Goal: Information Seeking & Learning: Compare options

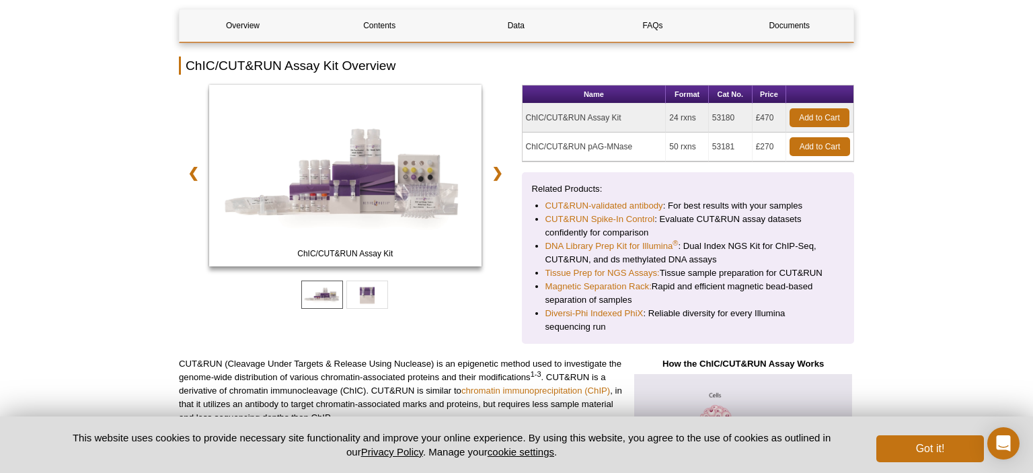
scroll to position [7, 0]
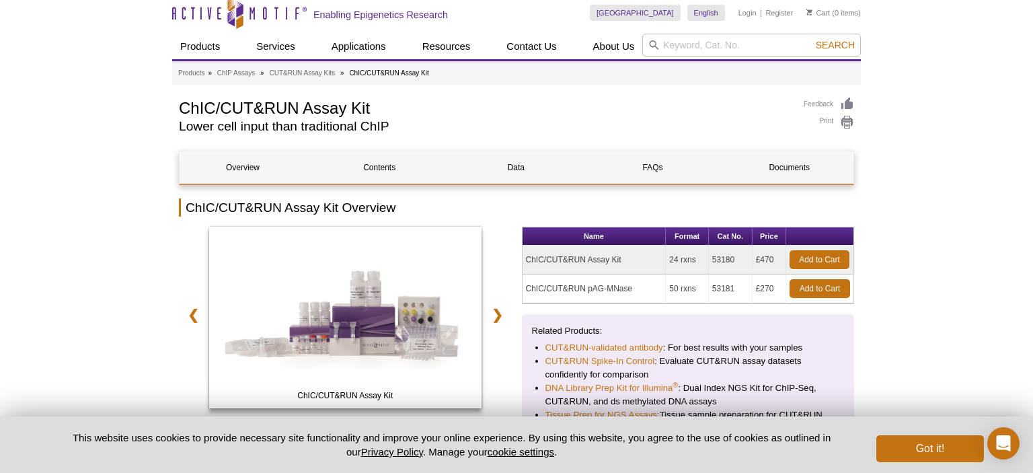
click at [374, 110] on h1 "ChIC/CUT&RUN Assay Kit" at bounding box center [484, 107] width 611 height 20
click at [492, 122] on h2 "Lower cell input than traditional ChIP" at bounding box center [484, 126] width 611 height 12
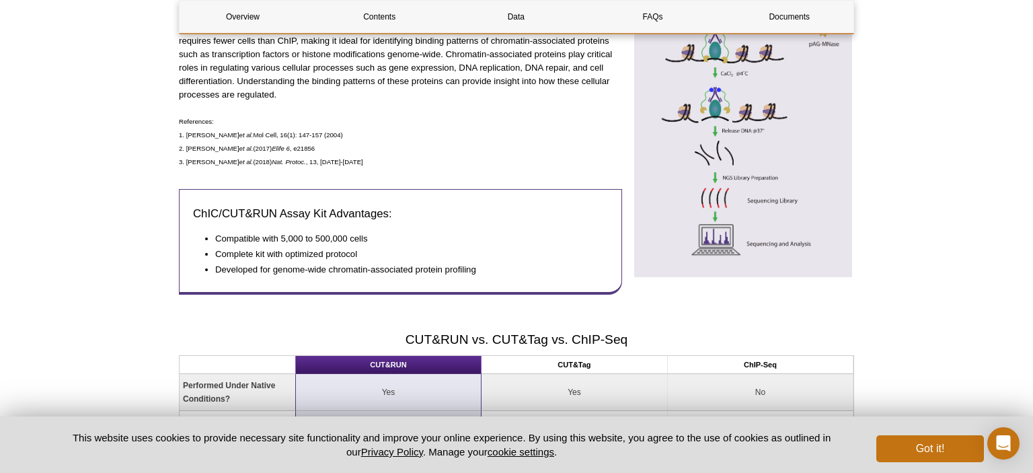
scroll to position [931, 0]
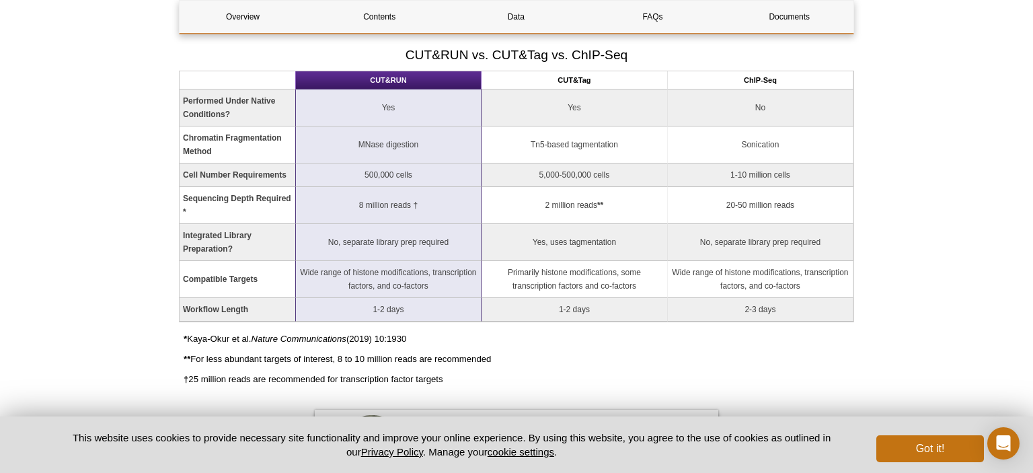
click at [572, 77] on th "CUT&Tag" at bounding box center [575, 80] width 186 height 18
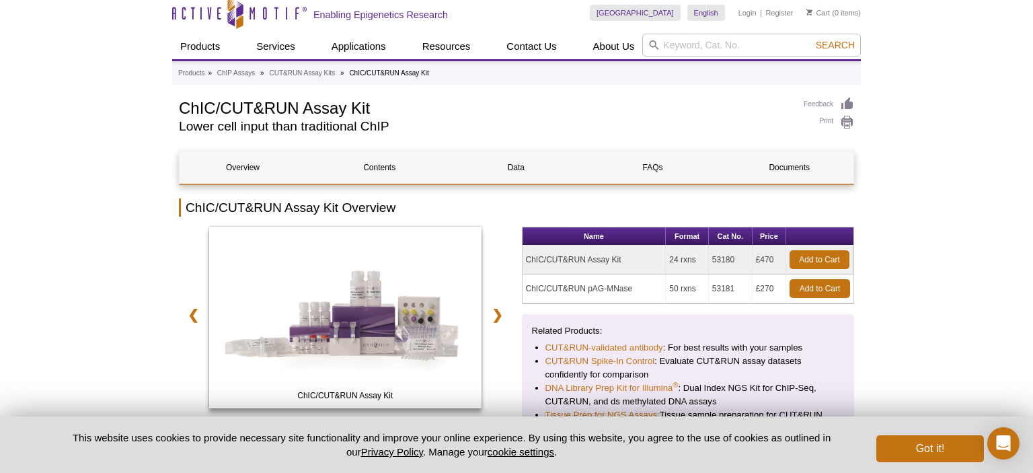
scroll to position [0, 0]
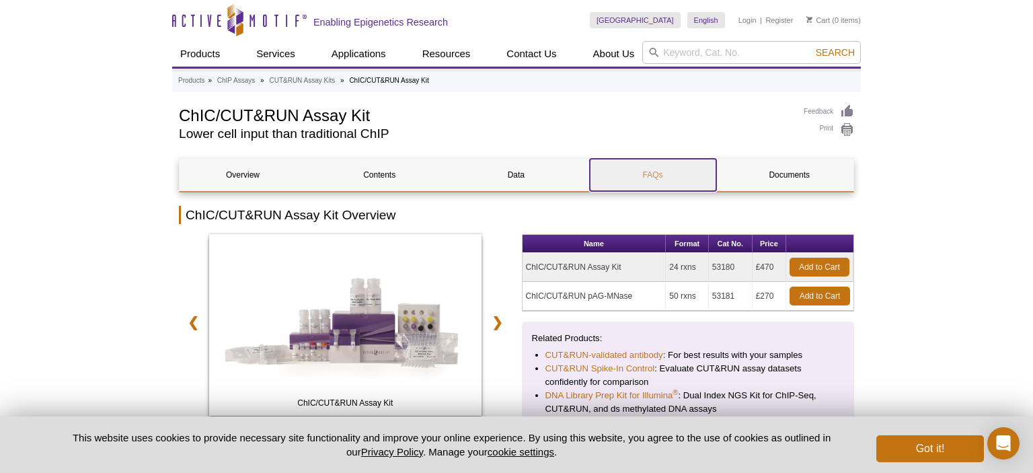
click at [639, 176] on link "FAQs" at bounding box center [653, 175] width 126 height 32
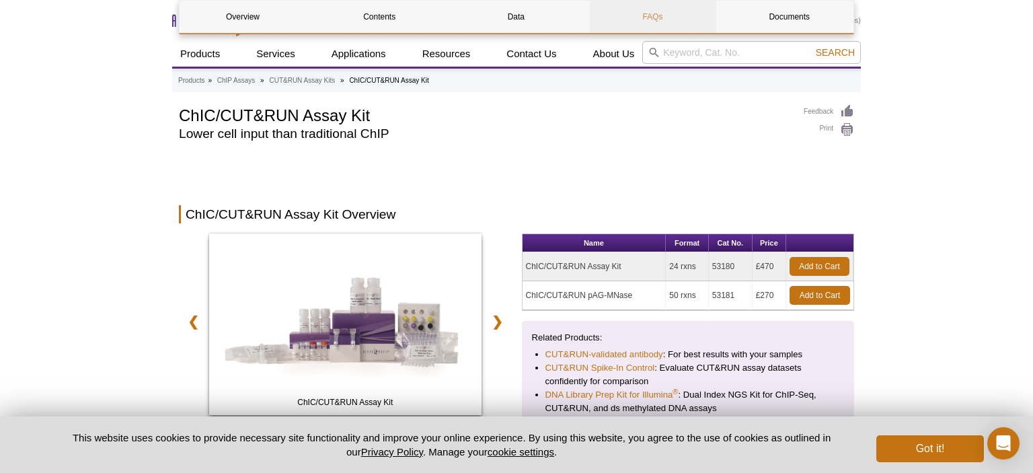
scroll to position [2578, 0]
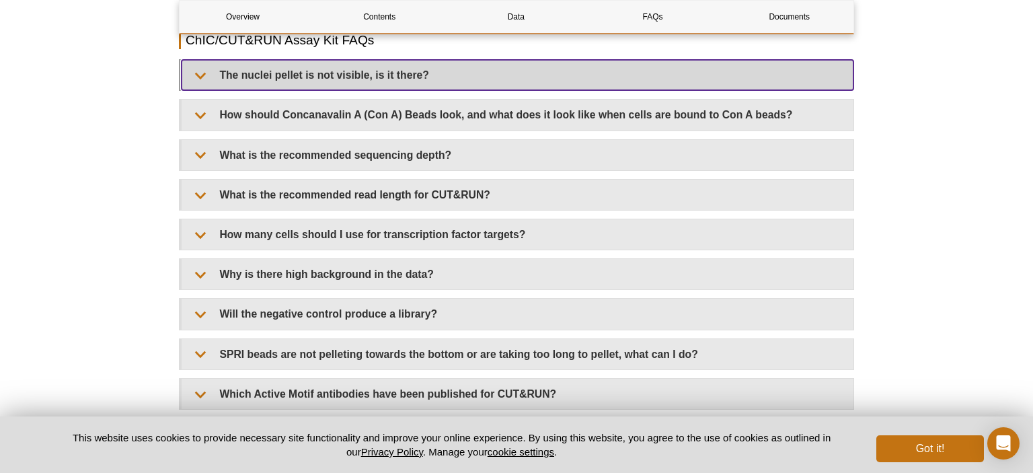
click at [246, 87] on summary "The nuclei pellet is not visible, is it there?" at bounding box center [518, 75] width 672 height 30
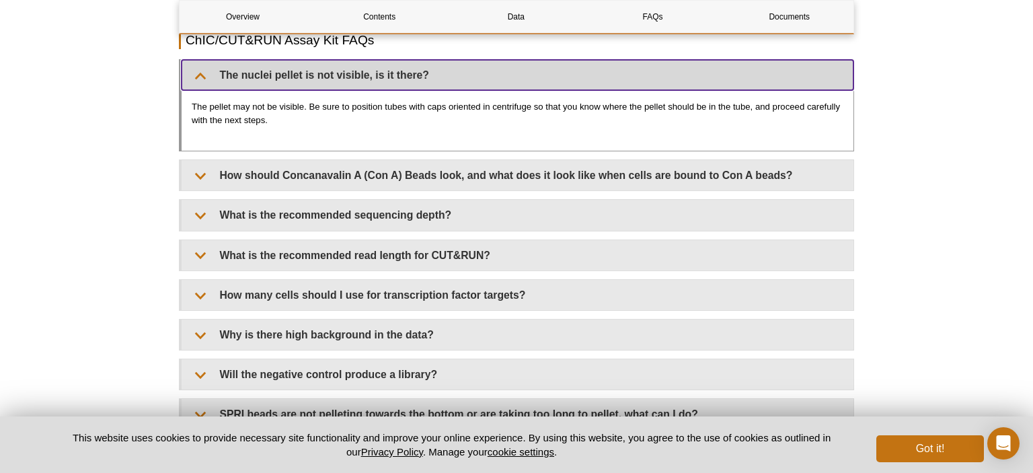
click at [246, 87] on summary "The nuclei pellet is not visible, is it there?" at bounding box center [518, 75] width 672 height 30
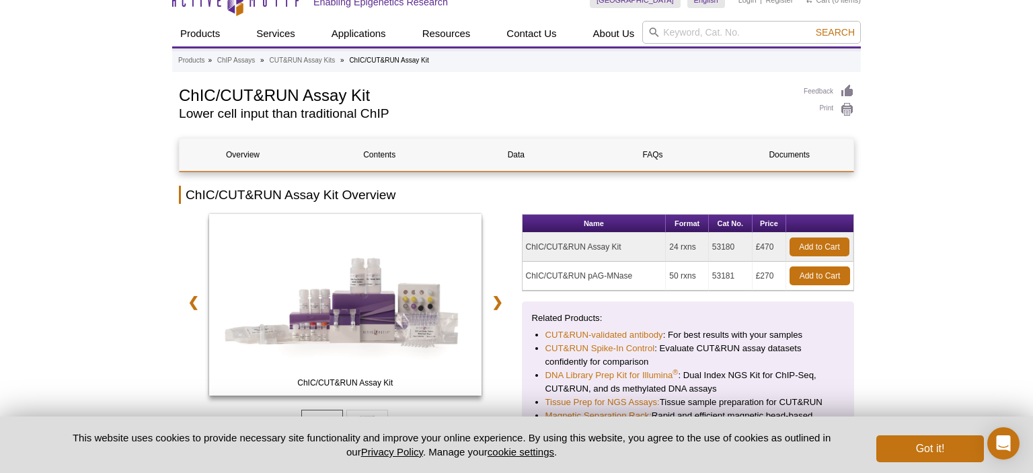
scroll to position [0, 0]
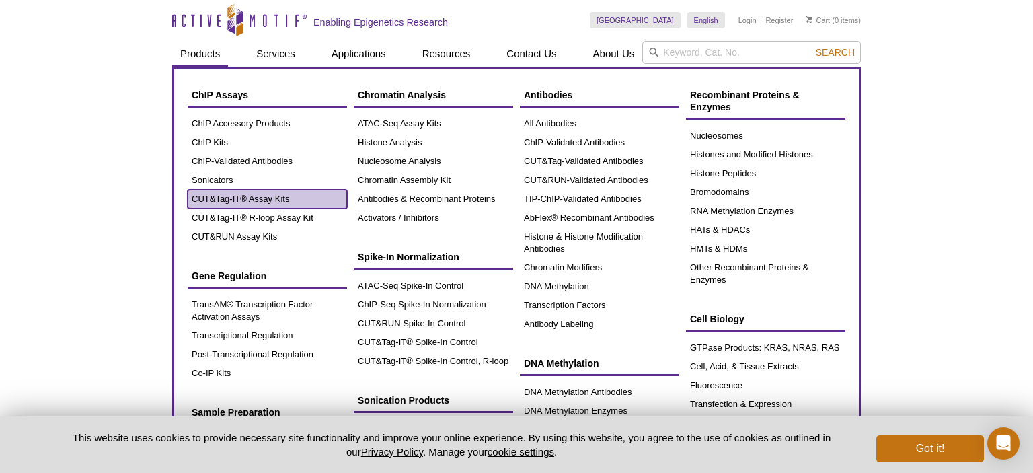
click at [231, 194] on link "CUT&Tag-IT® Assay Kits" at bounding box center [267, 199] width 159 height 19
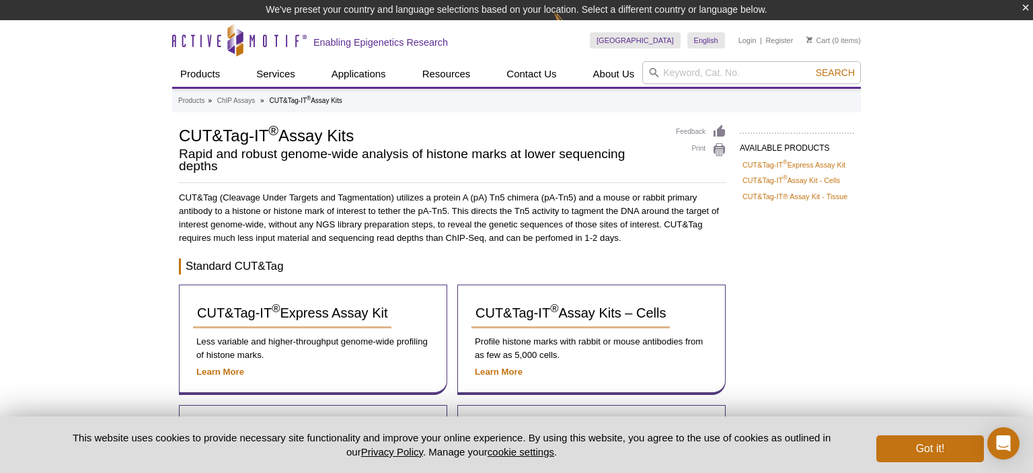
scroll to position [71, 0]
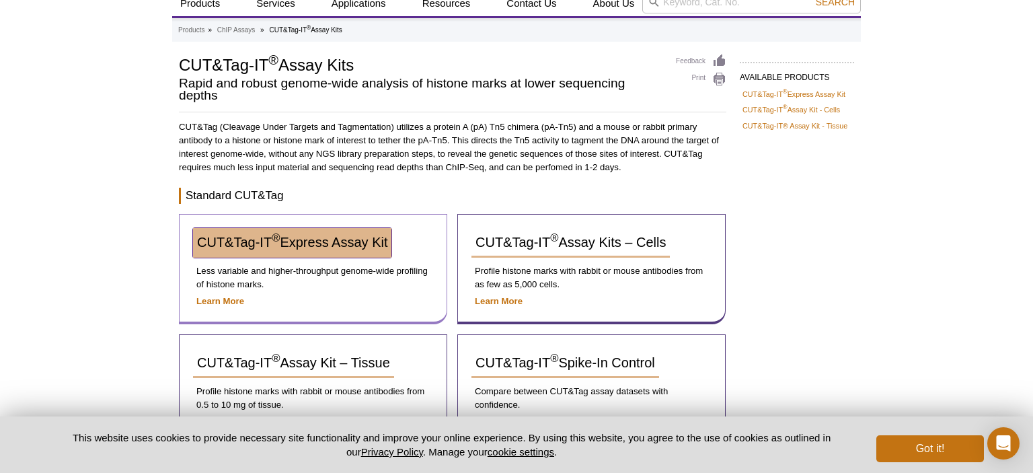
click at [311, 243] on span "CUT&Tag-IT ® Express Assay Kit" at bounding box center [292, 242] width 190 height 15
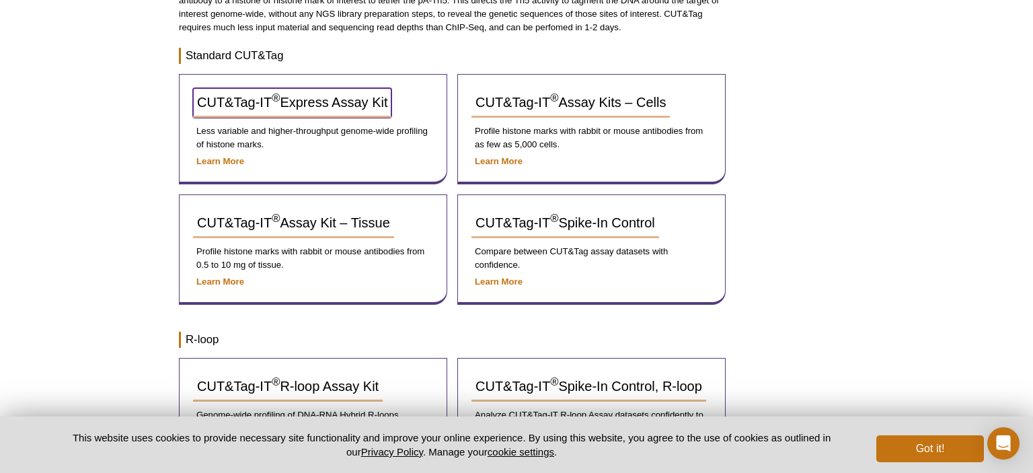
scroll to position [200, 0]
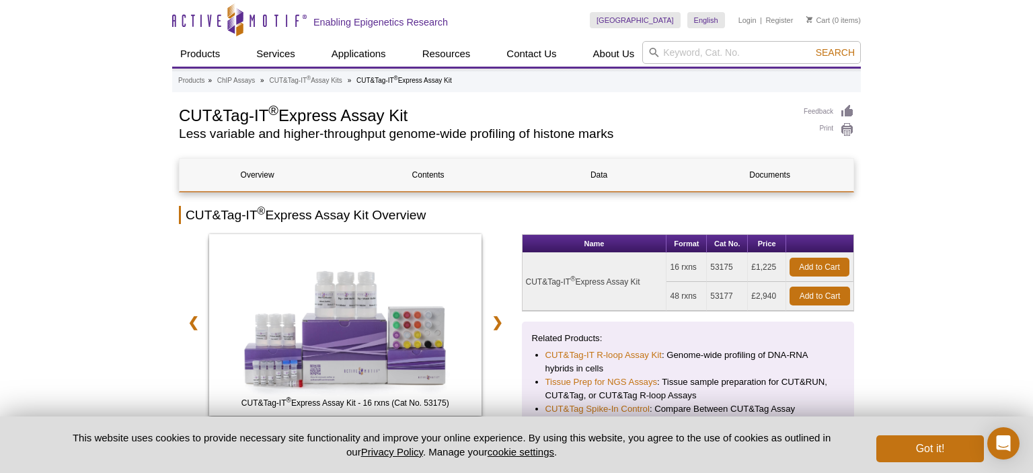
click at [752, 270] on td "£1,225" at bounding box center [767, 267] width 38 height 29
drag, startPoint x: 752, startPoint y: 270, endPoint x: 772, endPoint y: 266, distance: 20.5
click at [772, 266] on td "£1,225" at bounding box center [767, 267] width 38 height 29
copy td "£1,225"
